Goal: Task Accomplishment & Management: Complete application form

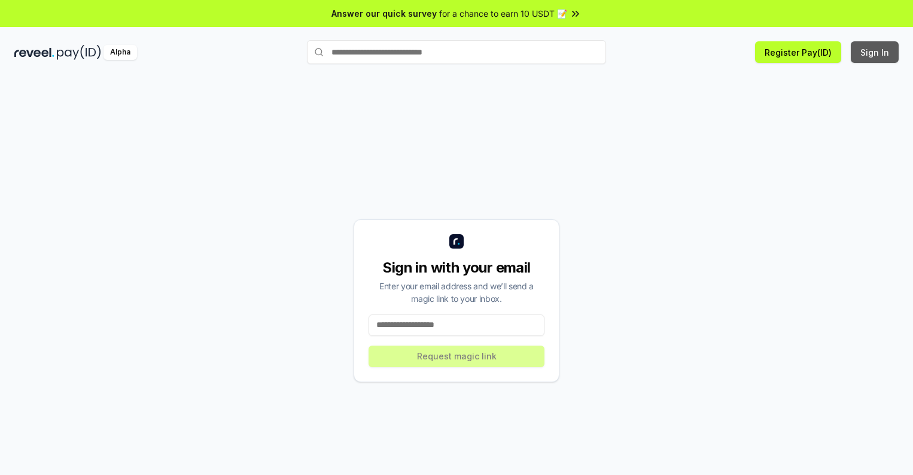
click at [875, 52] on button "Sign In" at bounding box center [875, 52] width 48 height 22
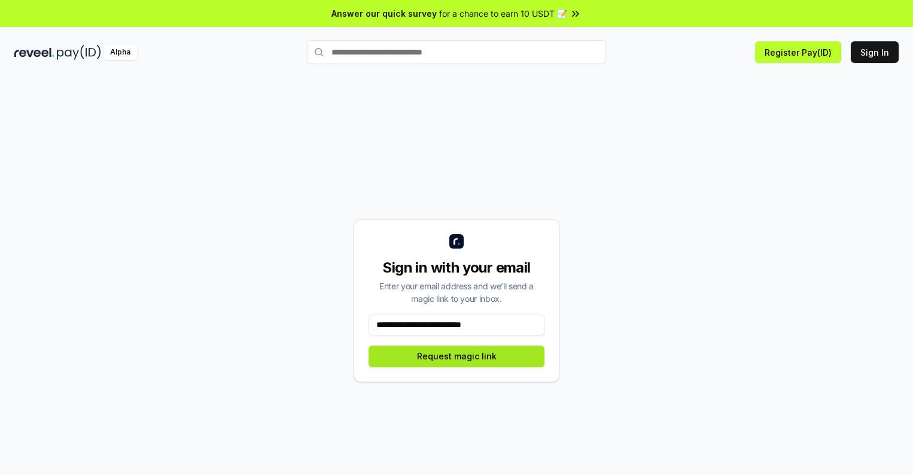
type input "**********"
click at [457, 355] on button "Request magic link" at bounding box center [457, 356] width 176 height 22
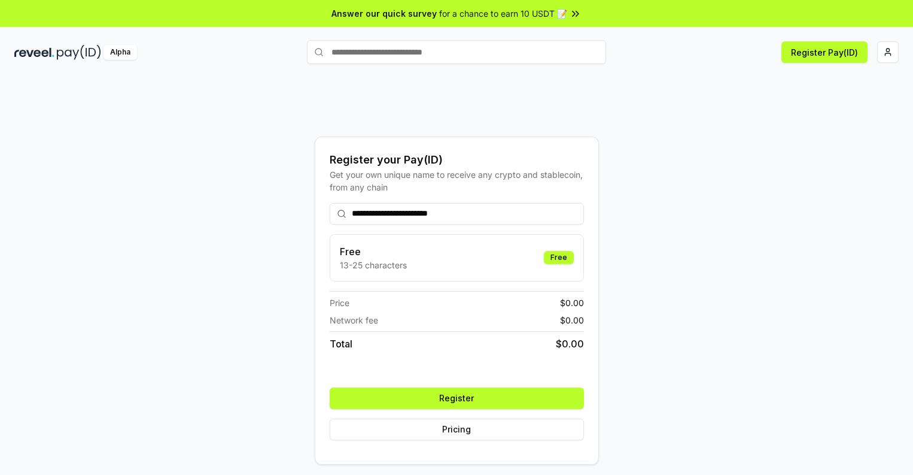
click at [457, 397] on button "Register" at bounding box center [457, 398] width 254 height 22
